Goal: Find specific page/section: Find specific page/section

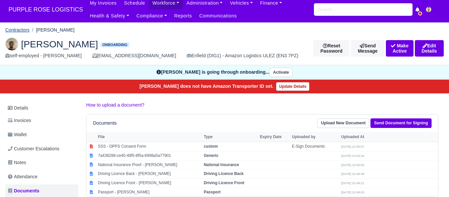
scroll to position [3, 0]
click at [11, 30] on link "Contractors" at bounding box center [17, 29] width 24 height 5
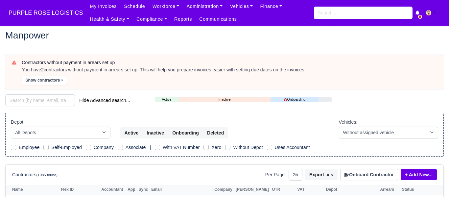
select select "25"
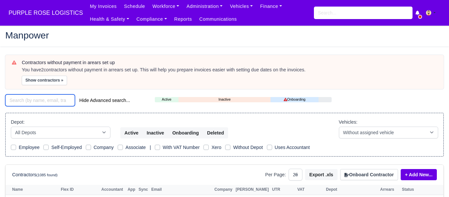
click at [59, 99] on input "search" at bounding box center [40, 100] width 70 height 12
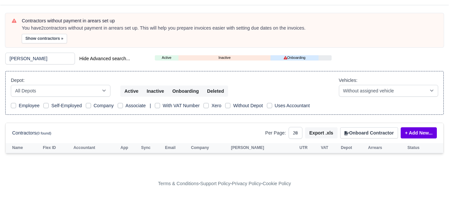
scroll to position [42, 0]
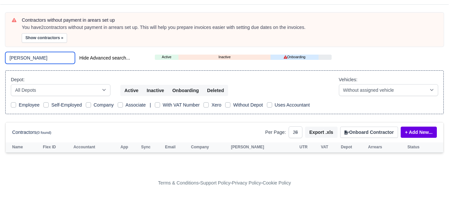
click at [36, 56] on input "[PERSON_NAME]" at bounding box center [40, 58] width 70 height 12
type input "m"
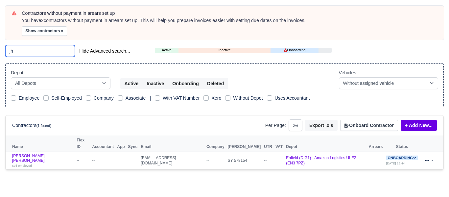
scroll to position [50, 0]
click at [39, 52] on input "jh" at bounding box center [40, 51] width 70 height 12
type input "j"
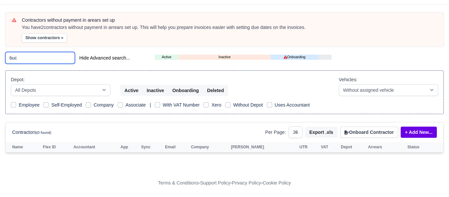
scroll to position [42, 0]
type input "b"
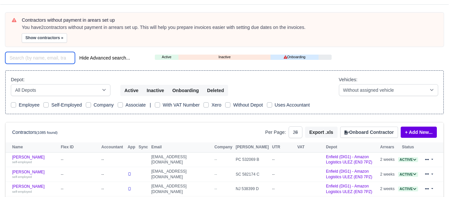
scroll to position [50, 0]
